Goal: Check status: Check status

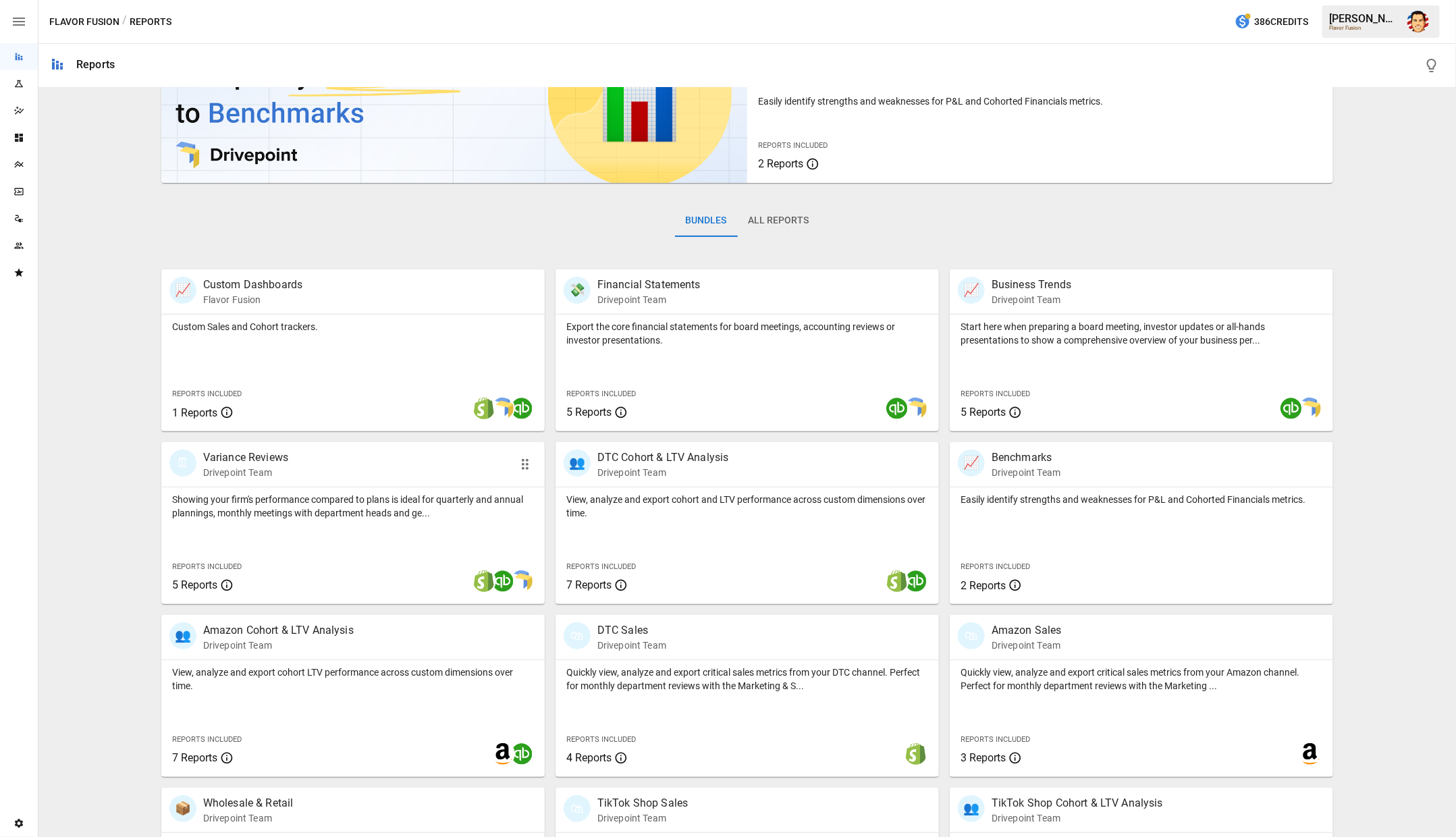
scroll to position [208, 0]
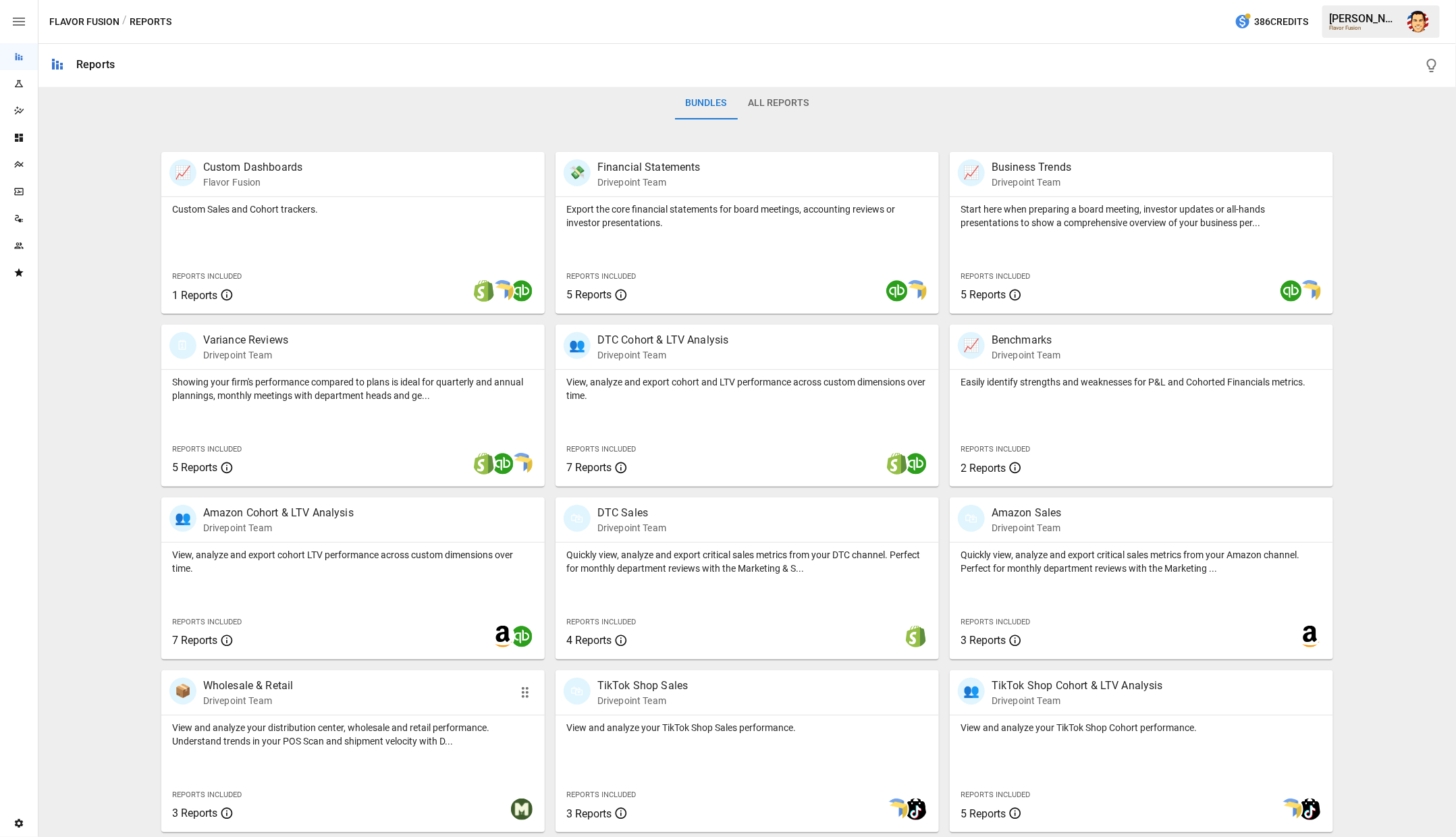
click at [252, 681] on p "Wholesale & Retail" at bounding box center [248, 686] width 90 height 16
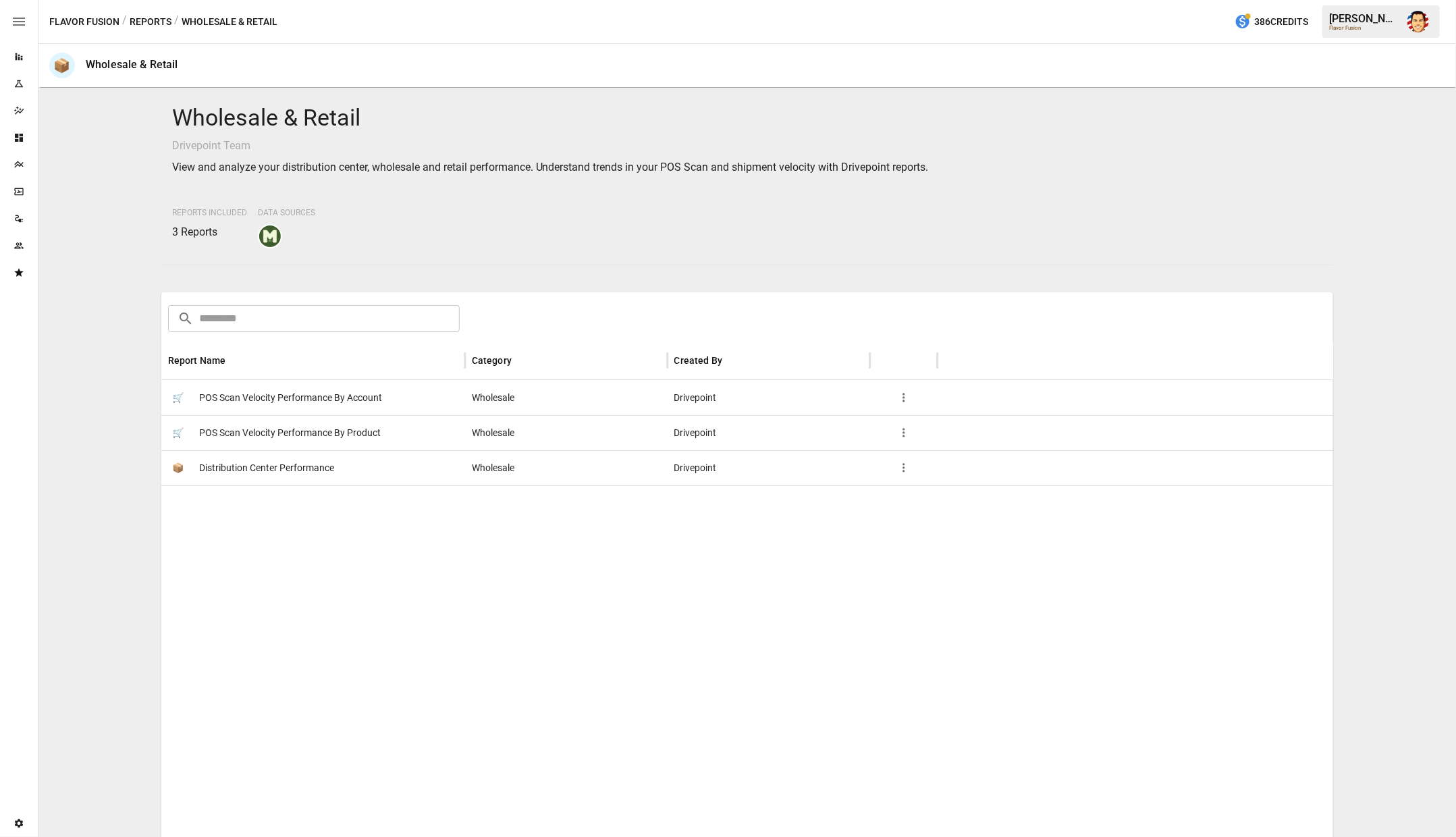
click at [249, 465] on span "Distribution Center Performance" at bounding box center [266, 468] width 135 height 35
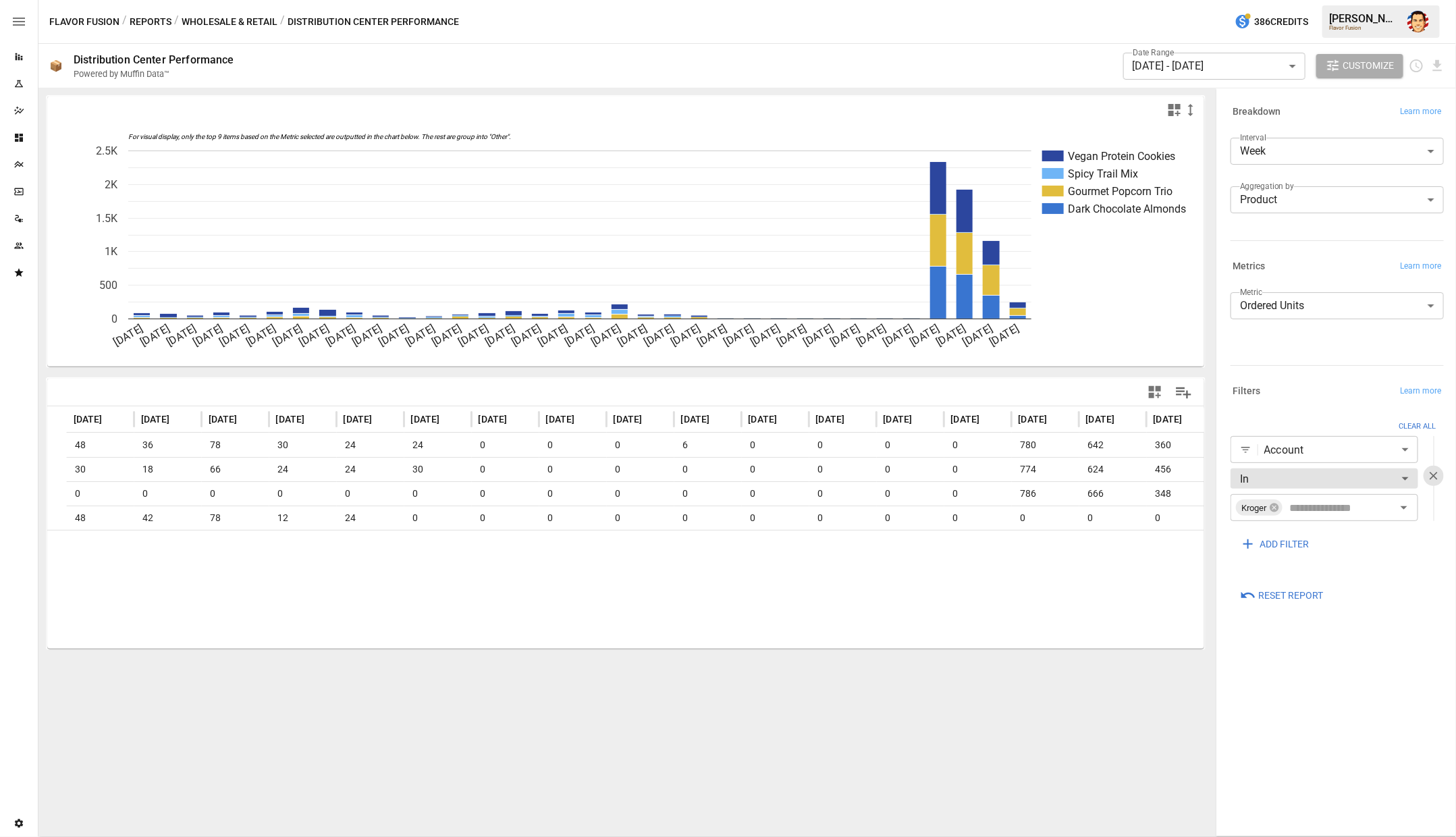
scroll to position [0, 1340]
click at [1322, 0] on body "Reports Experiments Dazzler Studio Dashboards Plans SmartModel ™ Data Sources T…" at bounding box center [728, 0] width 1456 height 0
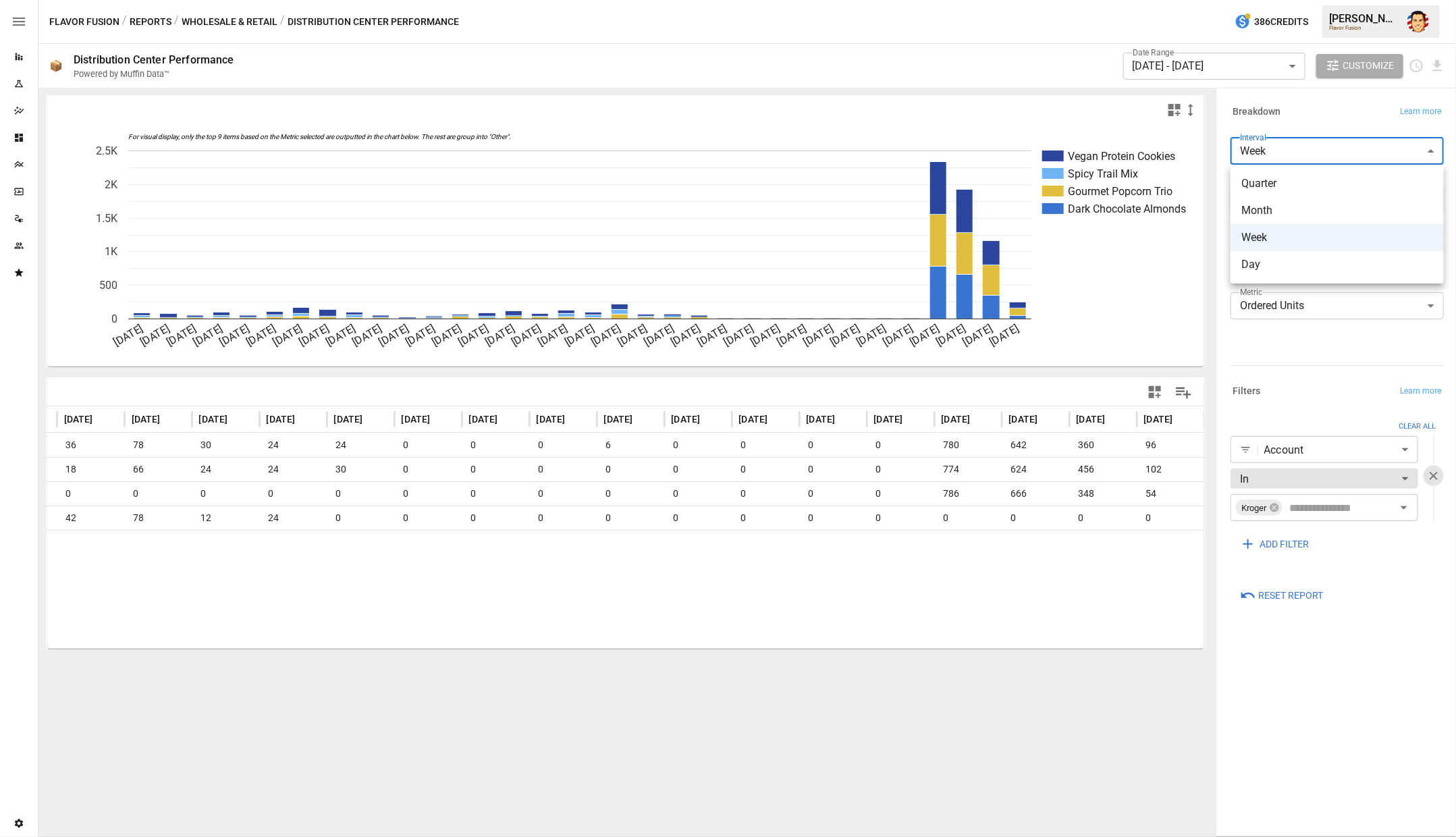
click at [1271, 261] on span "Day" at bounding box center [1337, 265] width 191 height 16
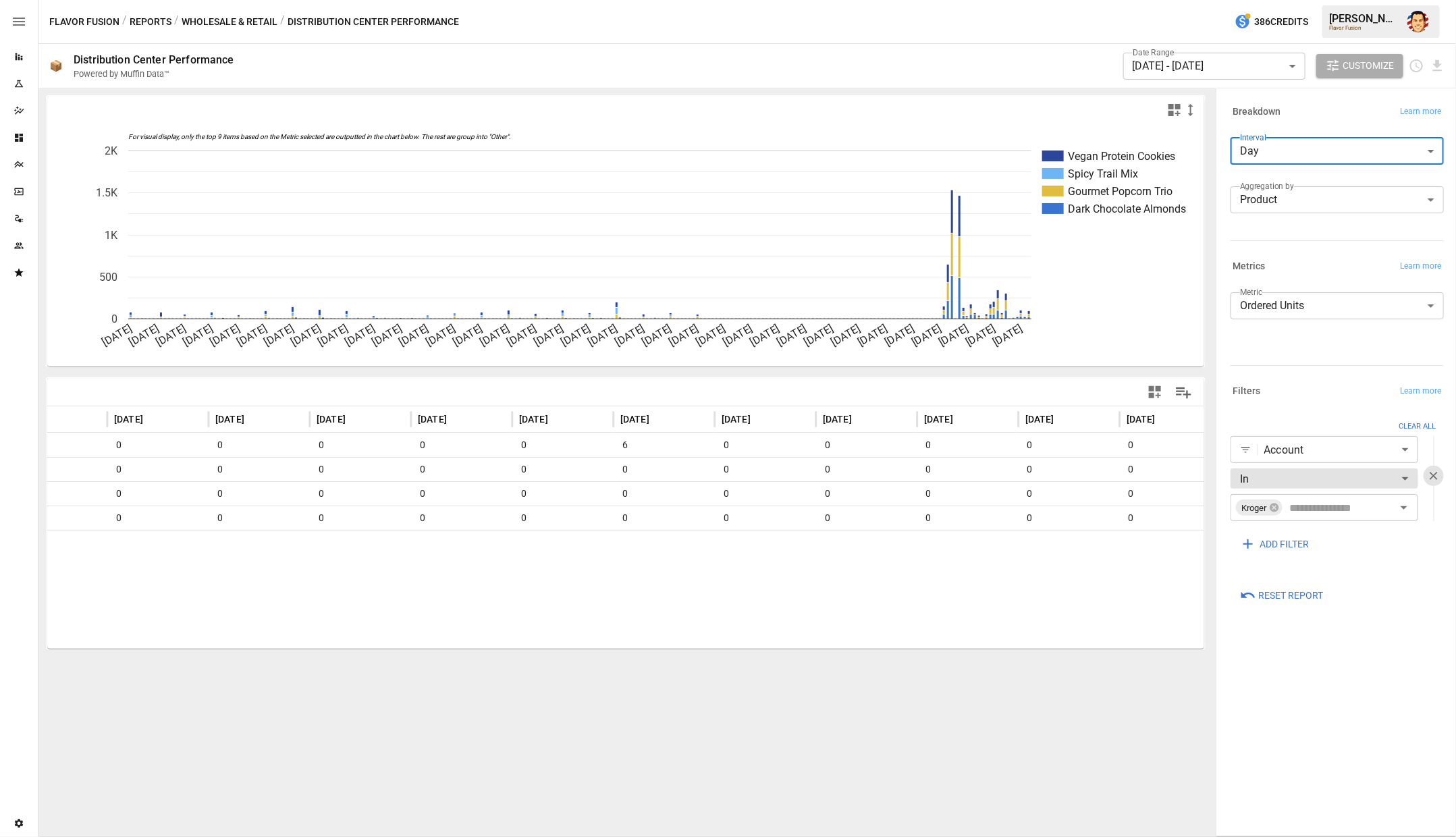
scroll to position [0, 17619]
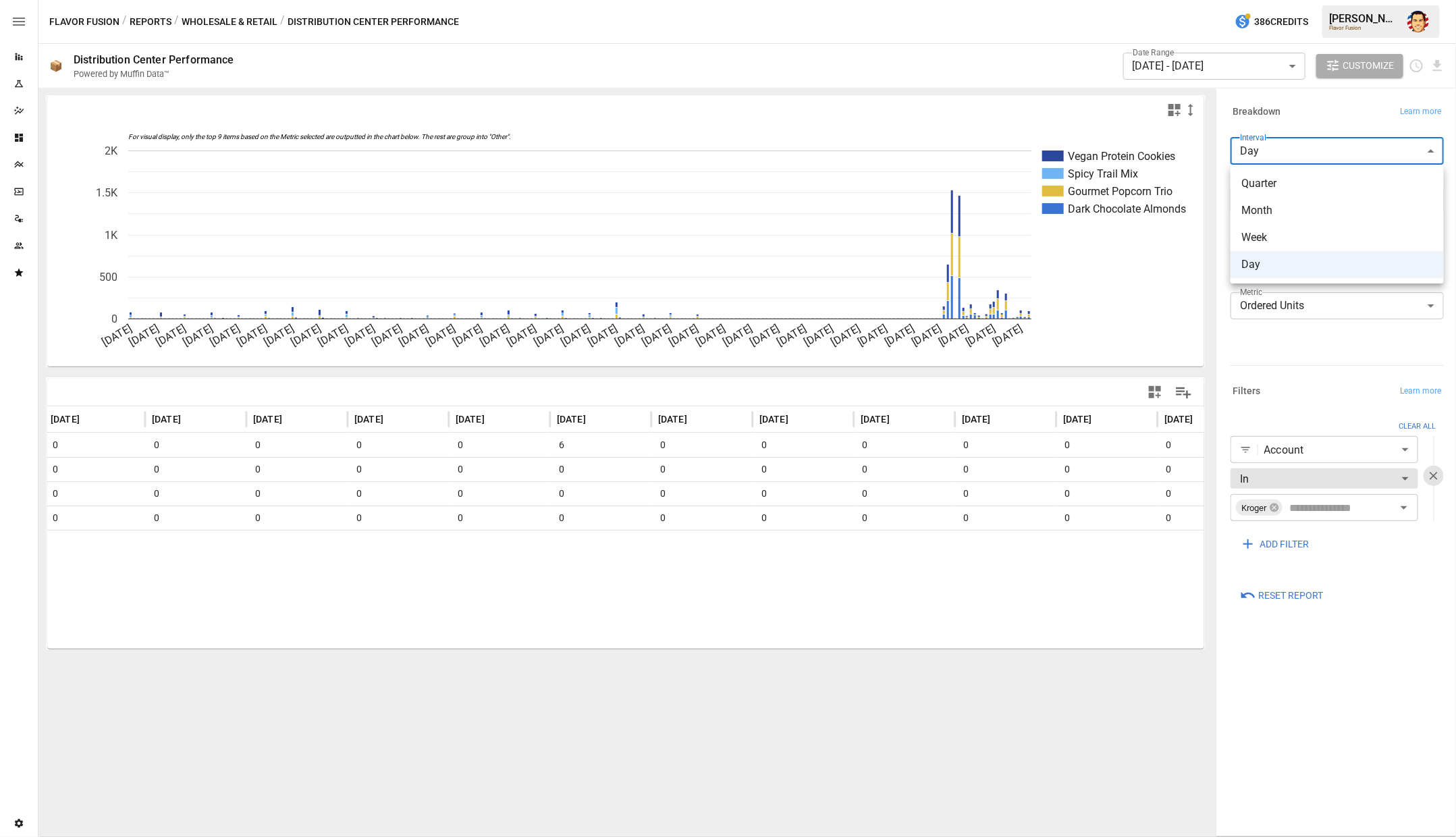
click at [1273, 0] on body "Reports Experiments Dazzler Studio Dashboards Plans SmartModel ™ Data Sources T…" at bounding box center [728, 0] width 1456 height 0
click at [1255, 228] on li "Week" at bounding box center [1337, 238] width 214 height 27
type input "****"
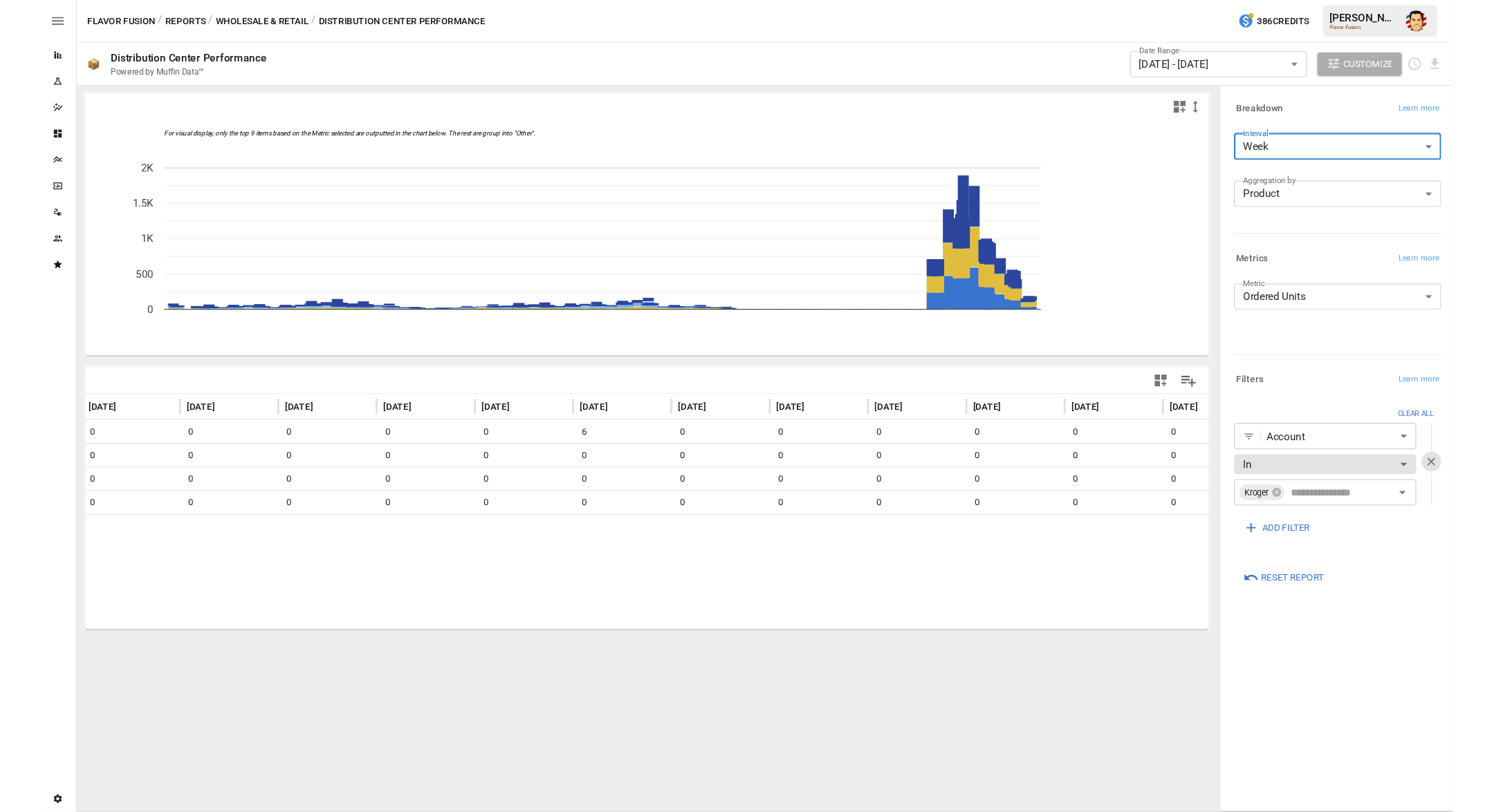
scroll to position [0, 1373]
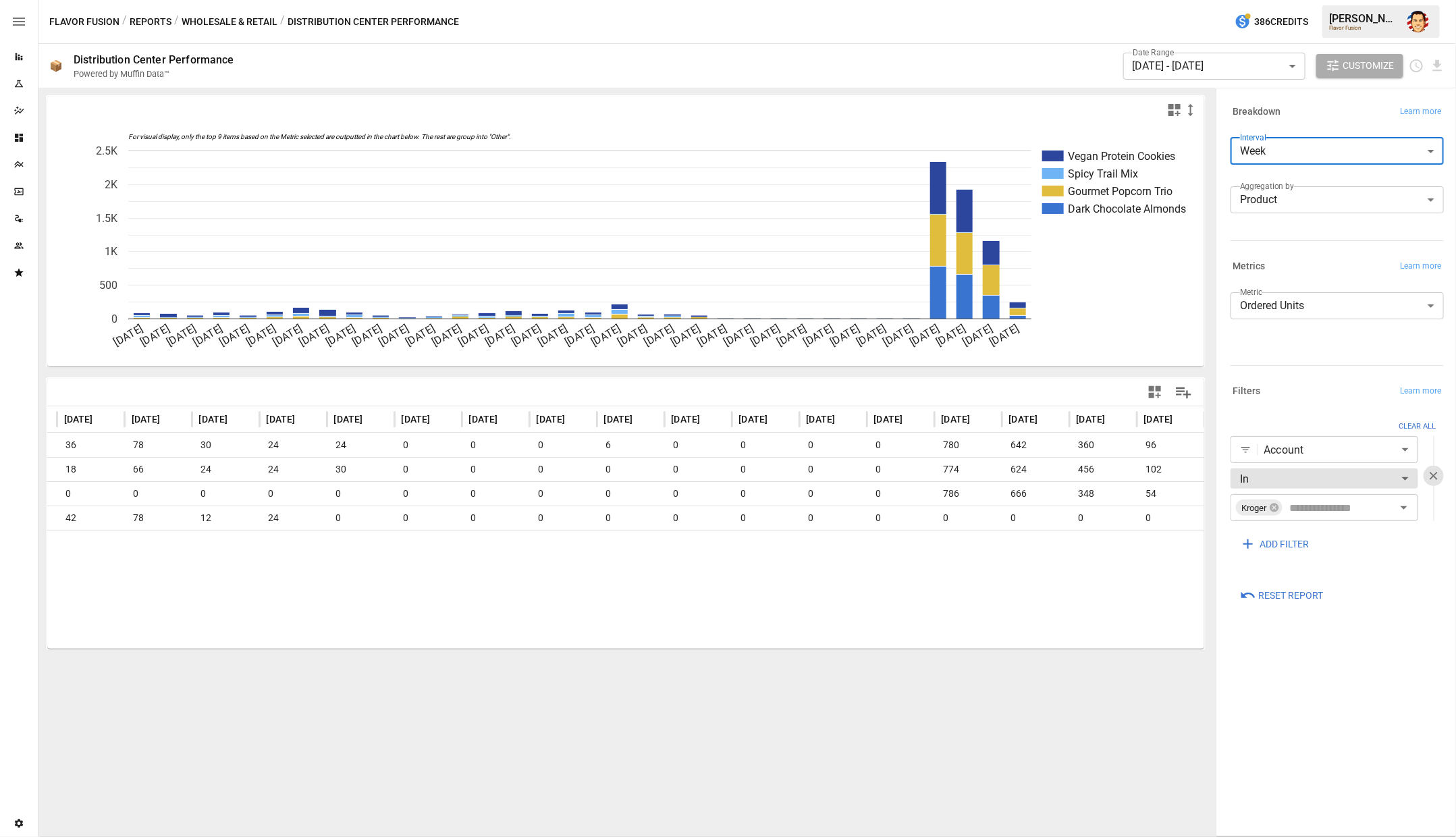
click at [691, 38] on div "Flavor Fusion / Reports / Wholesale & Retail / Distribution Center Performance …" at bounding box center [747, 21] width 1418 height 43
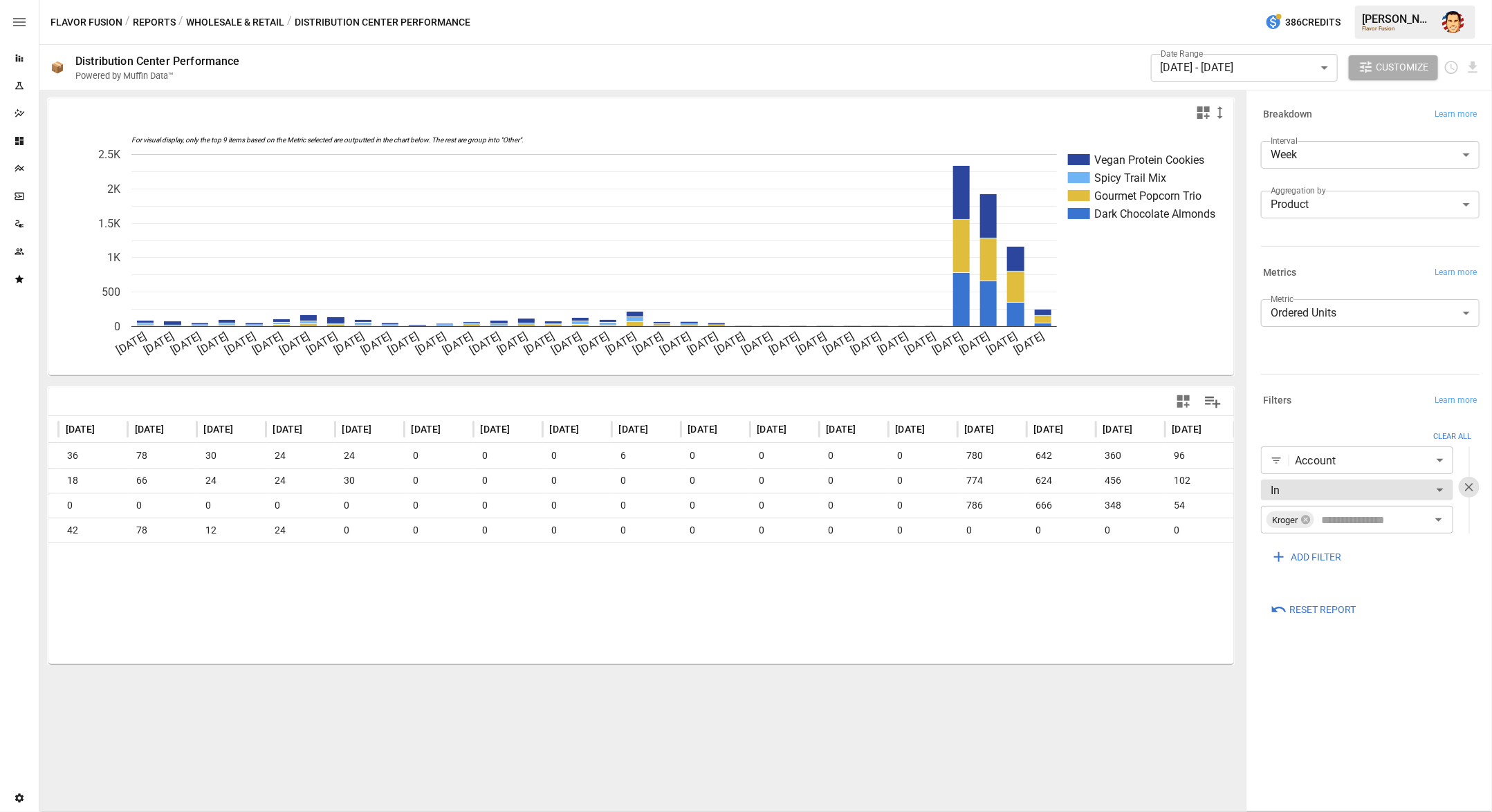
click at [1170, 289] on icon "For visual display, only the top 9 items based on the Metric selected are outpu…" at bounding box center [641, 251] width 1186 height 249
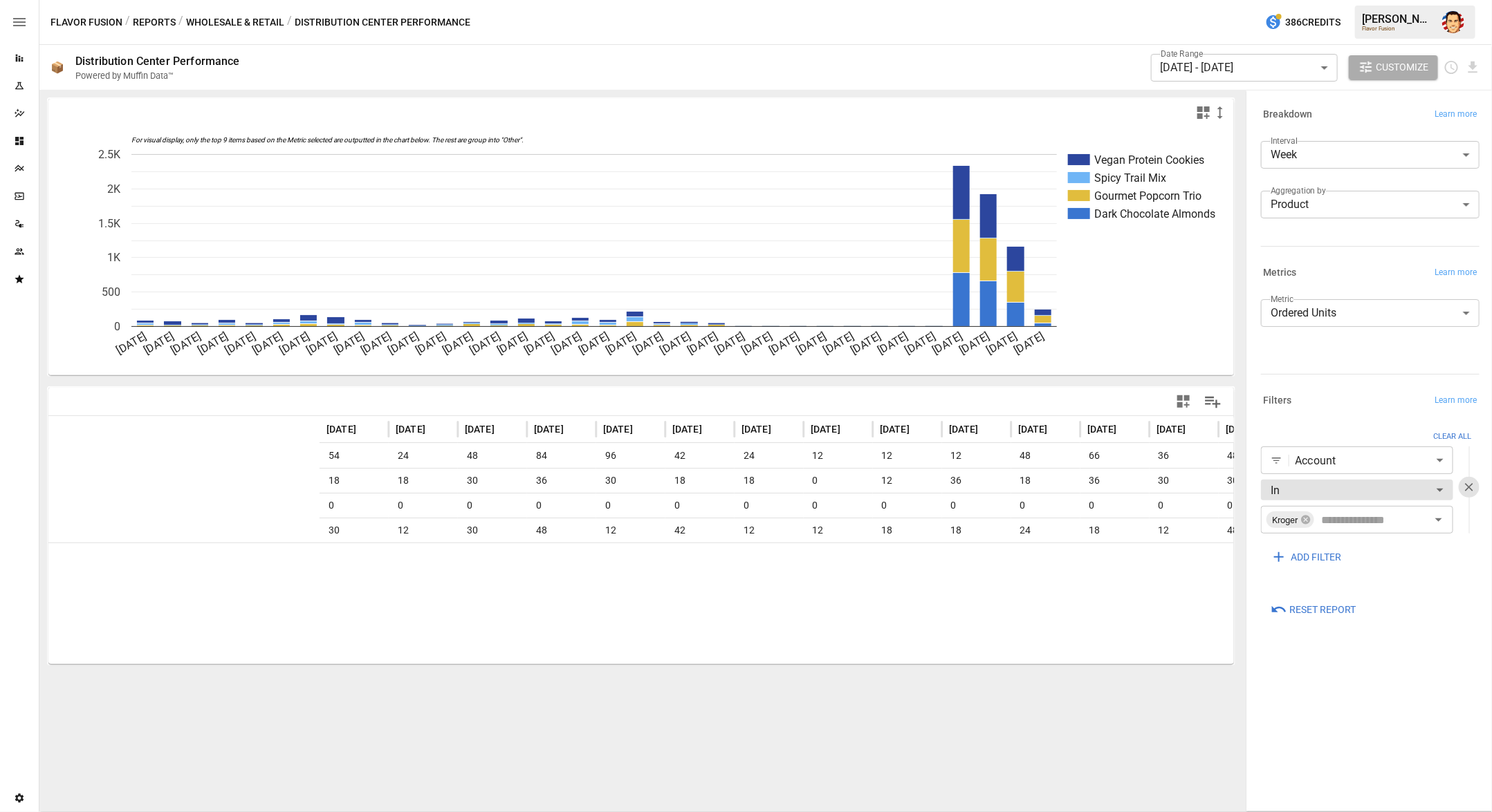
scroll to position [0, 0]
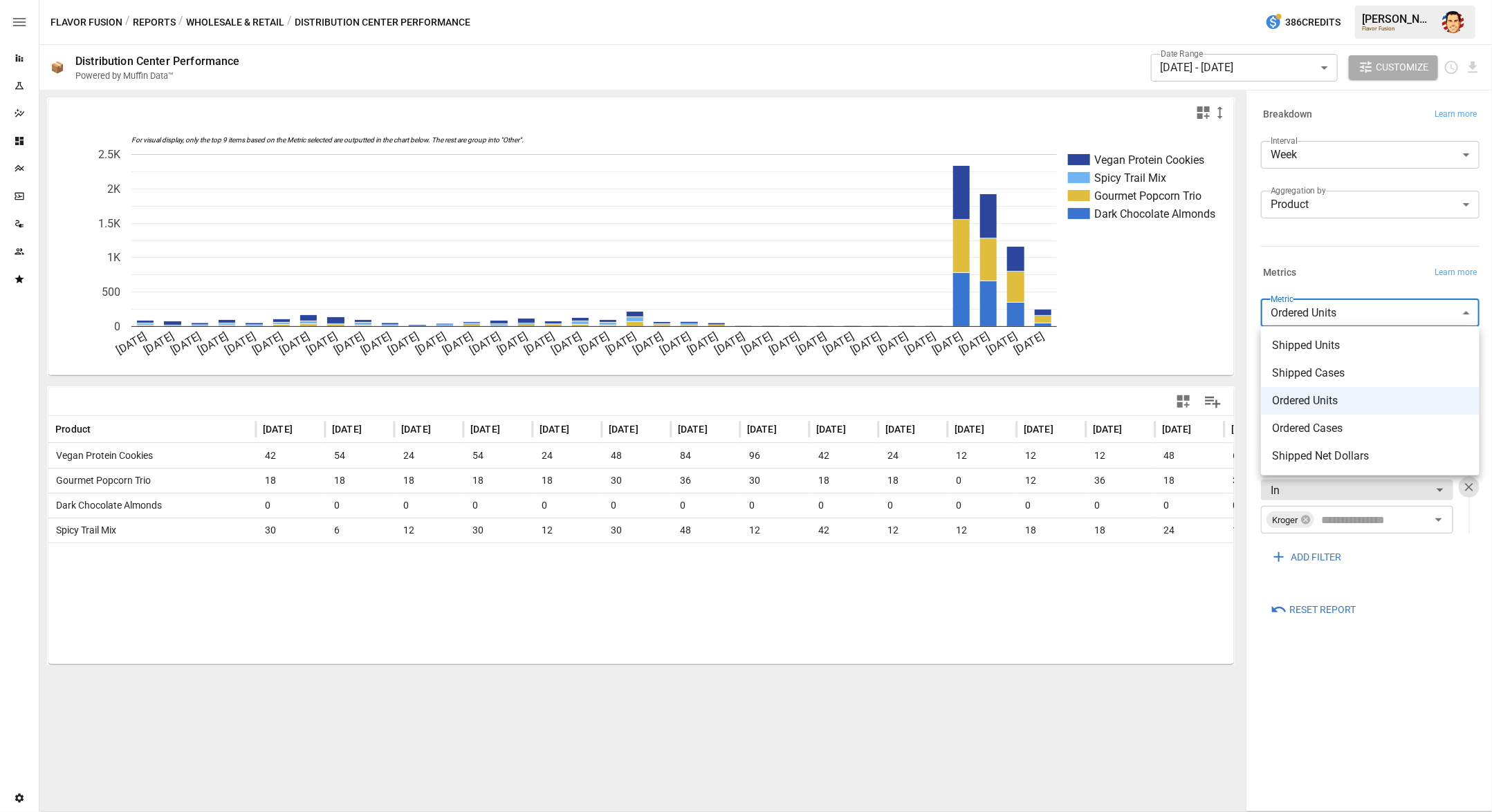
click at [1334, 0] on body "Reports Experiments Dazzler Studio Dashboards Plans SmartModel ™ Data Sources T…" at bounding box center [746, 0] width 1492 height 0
click at [1364, 267] on div at bounding box center [746, 406] width 1492 height 812
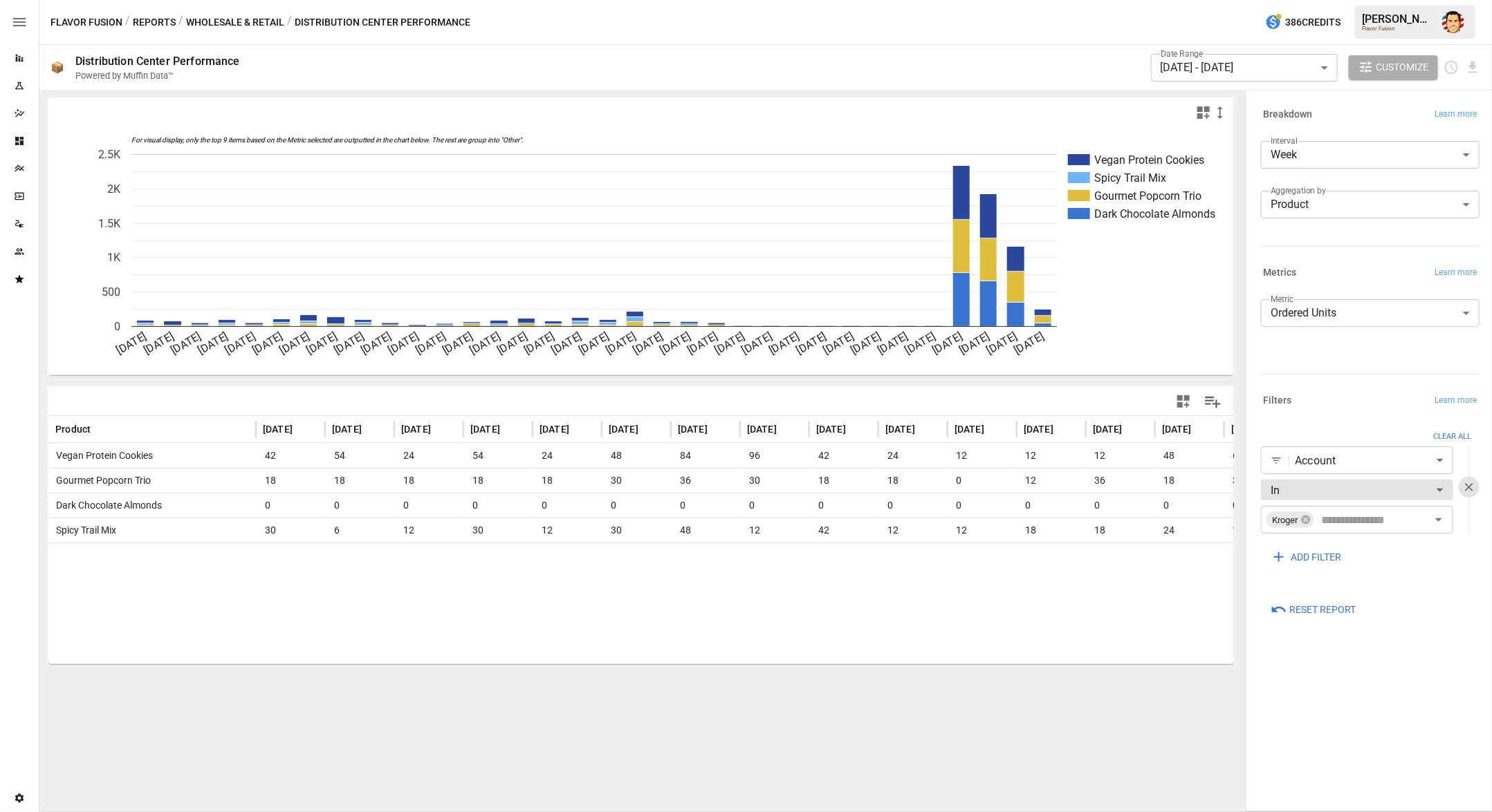
click at [1339, 254] on div "Breakdown Learn more Interval Week **** ​ Aggregation by Product ******* ​" at bounding box center [1367, 179] width 224 height 158
click at [1363, 255] on div "Breakdown Learn more Interval Week **** ​ Aggregation by Product ******* ​" at bounding box center [1367, 179] width 224 height 158
click at [242, 23] on button "Wholesale & Retail" at bounding box center [234, 22] width 98 height 17
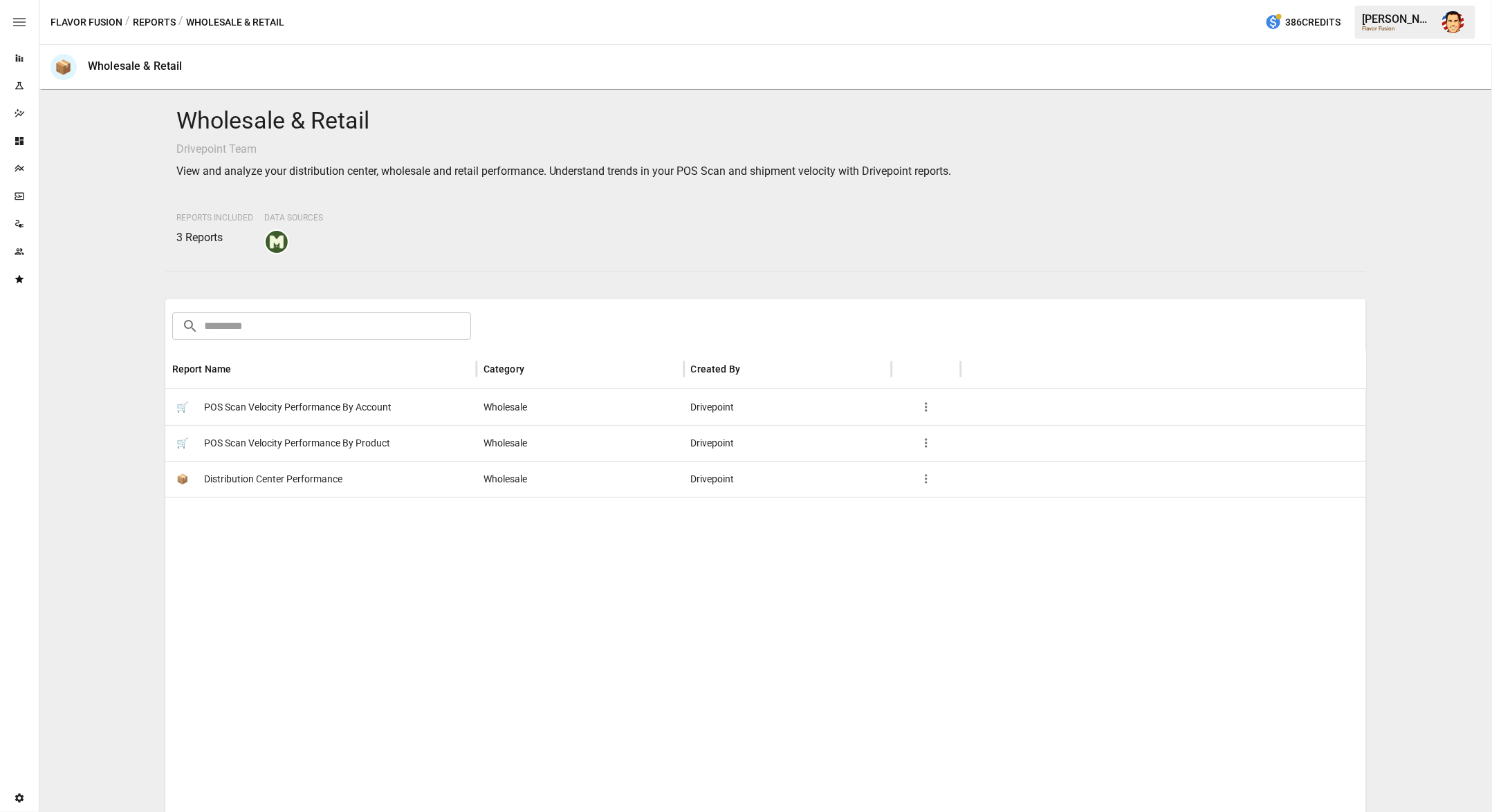
click at [265, 592] on div at bounding box center [766, 751] width 1202 height 508
click at [232, 477] on span "Distribution Center Performance" at bounding box center [273, 479] width 138 height 36
